Goal: Information Seeking & Learning: Learn about a topic

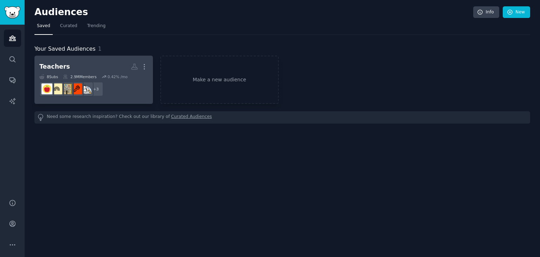
click at [96, 72] on h2 "Teachers More" at bounding box center [93, 66] width 109 height 12
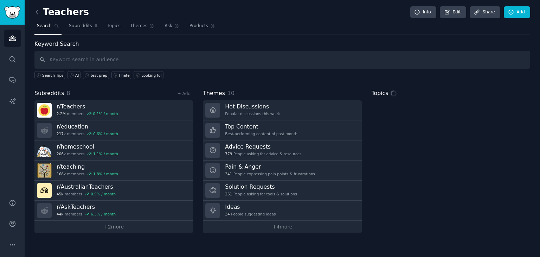
click at [144, 60] on input "text" at bounding box center [282, 60] width 496 height 18
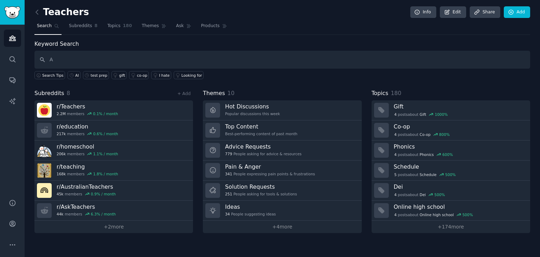
click at [144, 60] on input "A" at bounding box center [282, 60] width 496 height 18
type input "AI"
